Goal: Task Accomplishment & Management: Use online tool/utility

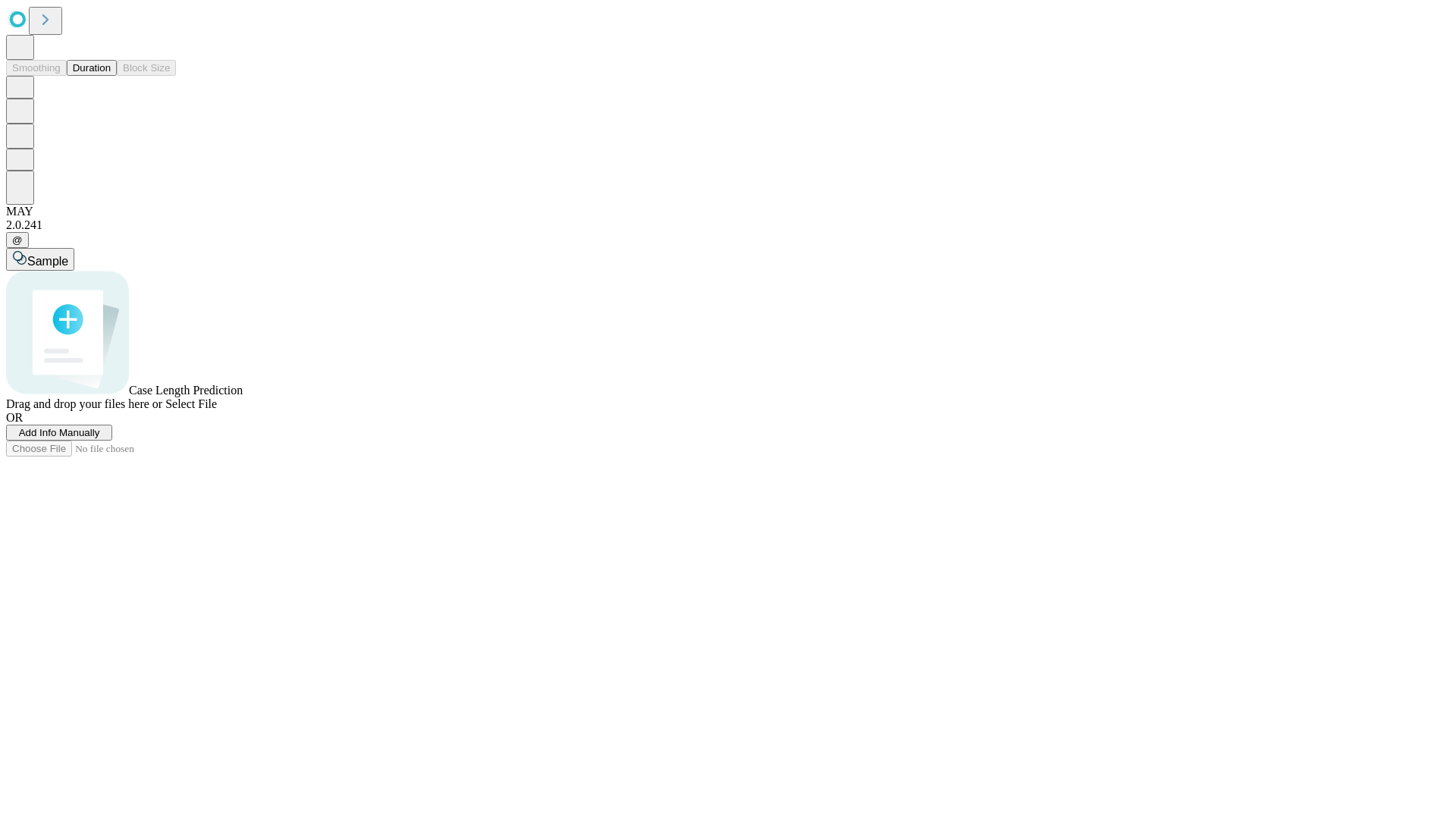
click at [111, 76] on button "Duration" at bounding box center [91, 67] width 50 height 16
click at [100, 439] on span "Add Info Manually" at bounding box center [59, 433] width 81 height 12
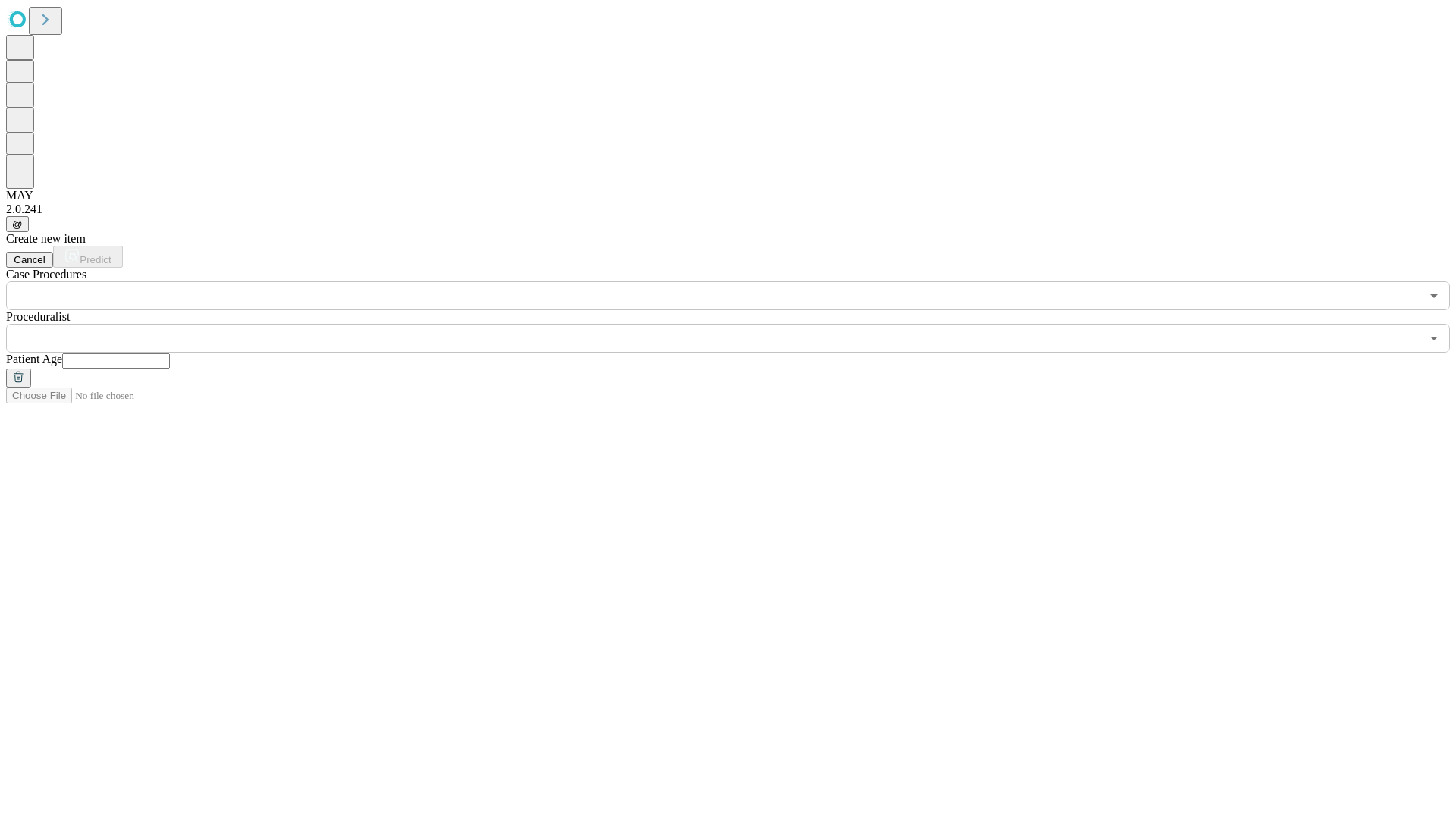
click at [170, 353] on input "text" at bounding box center [116, 361] width 108 height 15
type input "**"
click at [738, 324] on input "text" at bounding box center [713, 338] width 1414 height 29
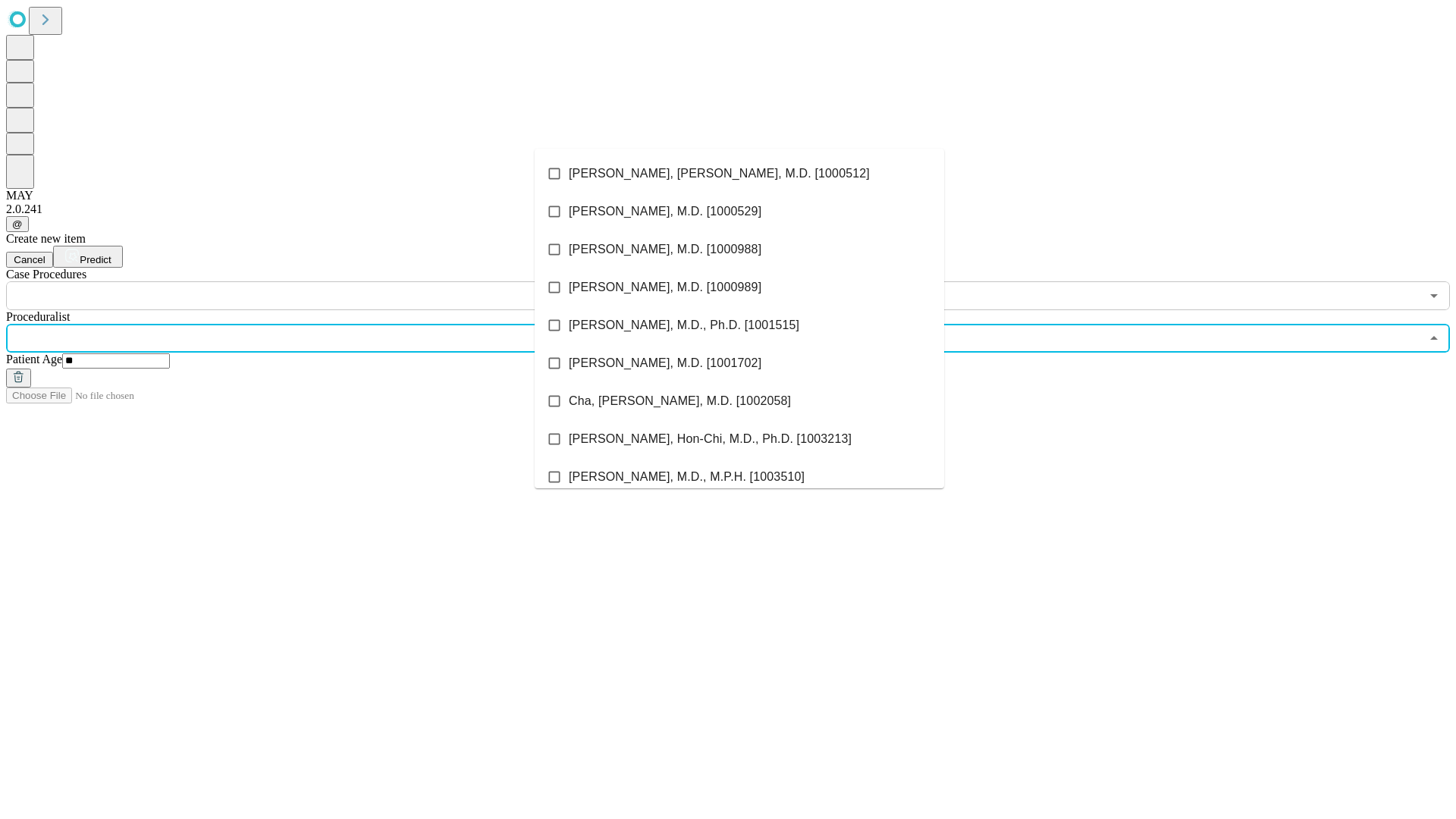
click at [739, 173] on li "[PERSON_NAME], [PERSON_NAME], M.D. [1000512]" at bounding box center [739, 173] width 410 height 38
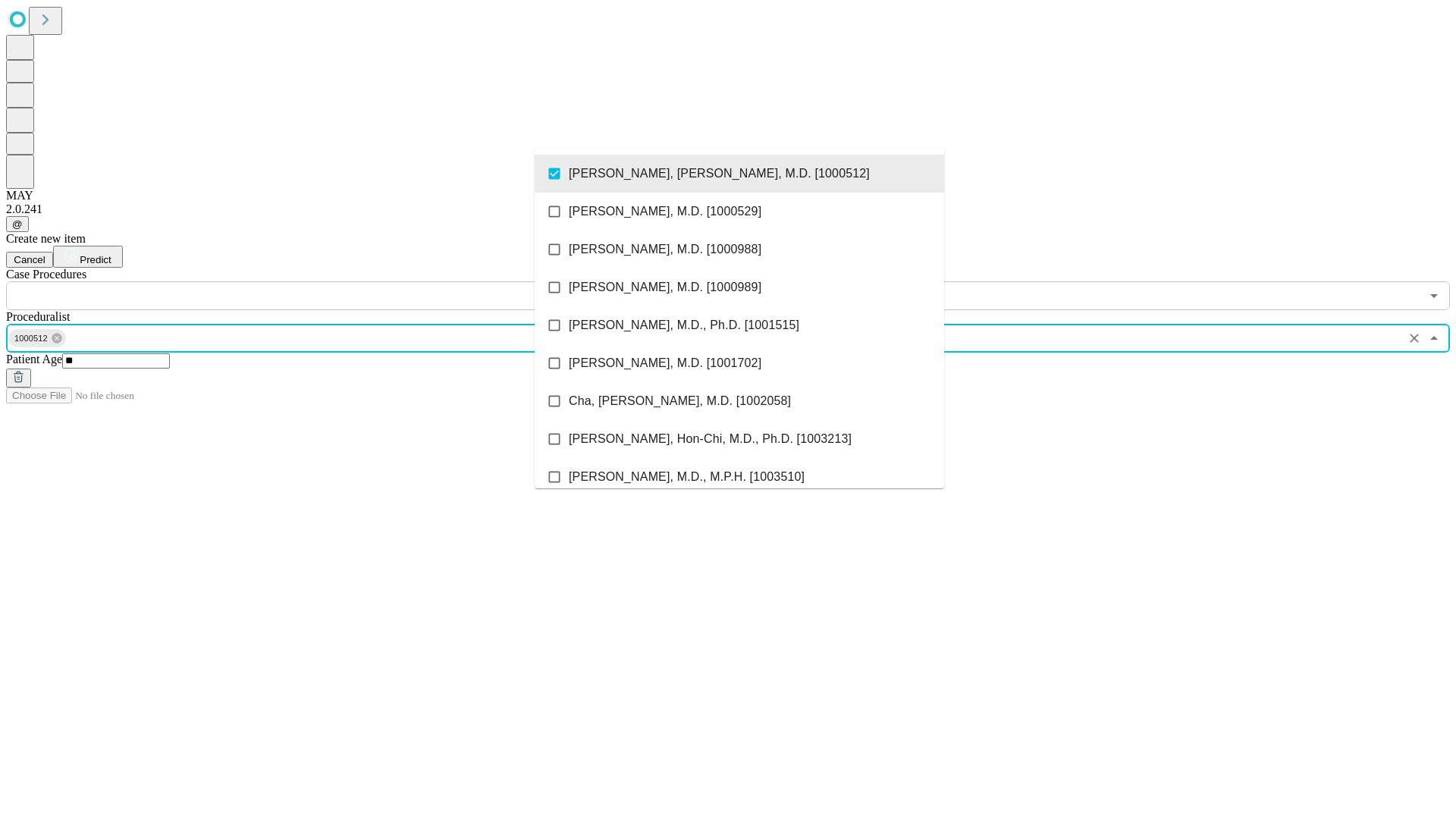
click at [319, 282] on input "text" at bounding box center [713, 296] width 1414 height 29
